Goal: Find specific page/section: Find specific page/section

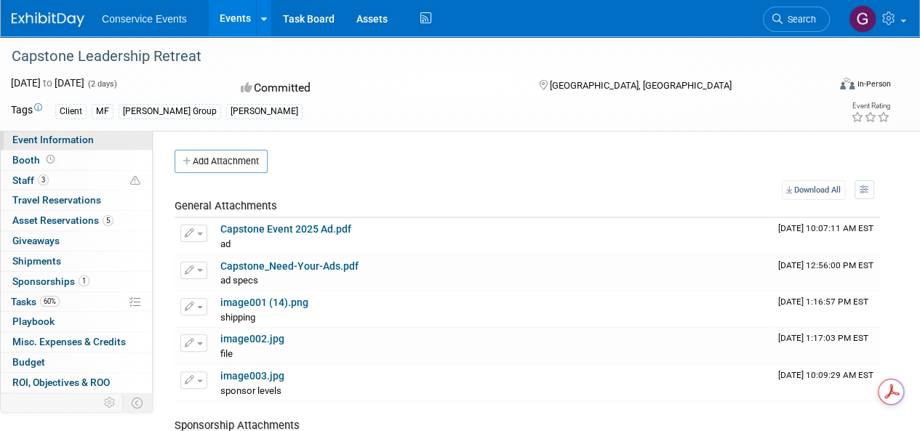
click at [53, 133] on link "Event Information" at bounding box center [76, 140] width 151 height 20
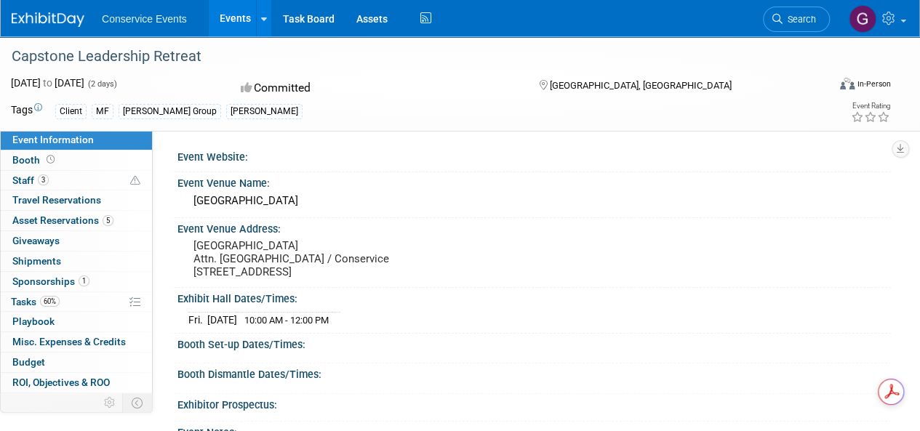
drag, startPoint x: 195, startPoint y: 243, endPoint x: 368, endPoint y: 270, distance: 175.1
click at [368, 270] on pre "Lakeway Resort & Spa Attn. Capstone / Conservice 101 Lakeway Dr, Lakeway, TX 78…" at bounding box center [325, 258] width 265 height 39
copy pre "Lakeway Resort & Spa Attn. Capstone / Conservice 101 Lakeway Dr, Lakeway, TX 78…"
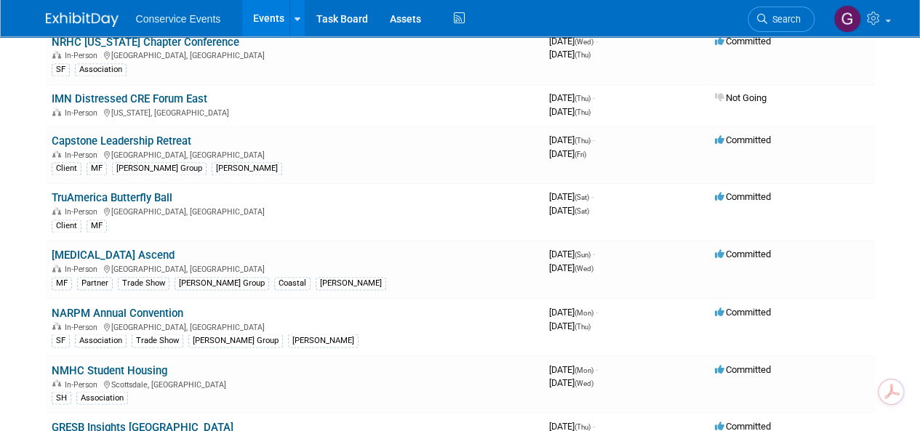
scroll to position [1236, 0]
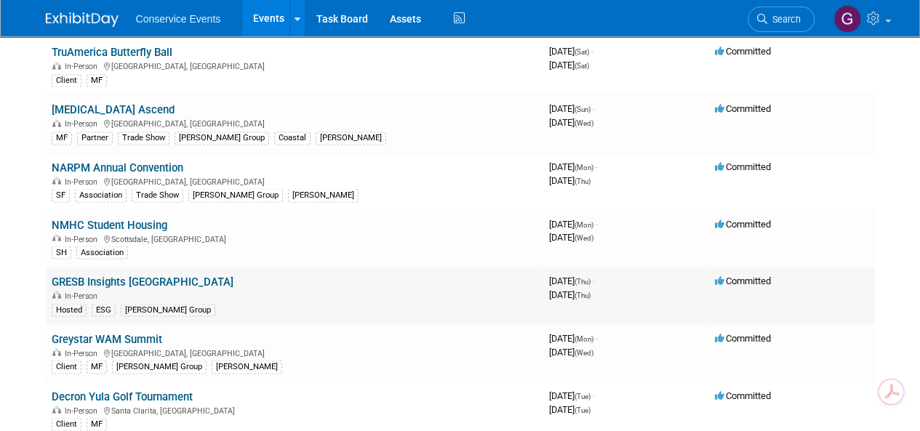
click at [120, 275] on link "GRESB Insights [GEOGRAPHIC_DATA]" at bounding box center [143, 281] width 182 height 13
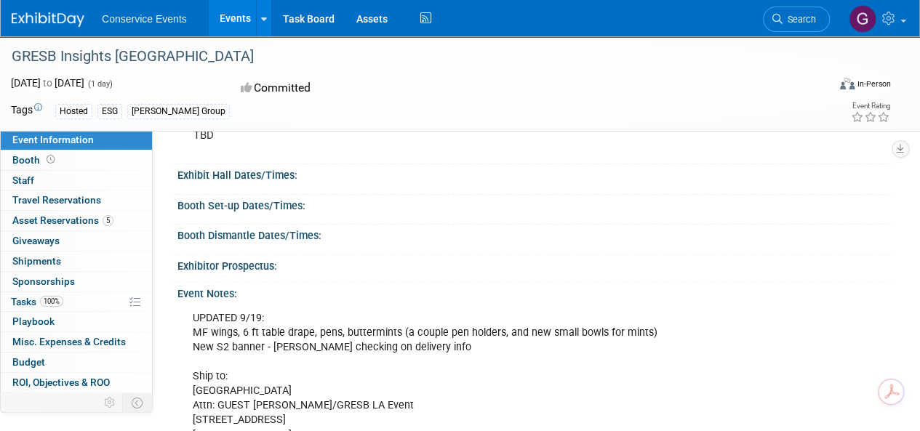
scroll to position [73, 0]
